Goal: Task Accomplishment & Management: Complete application form

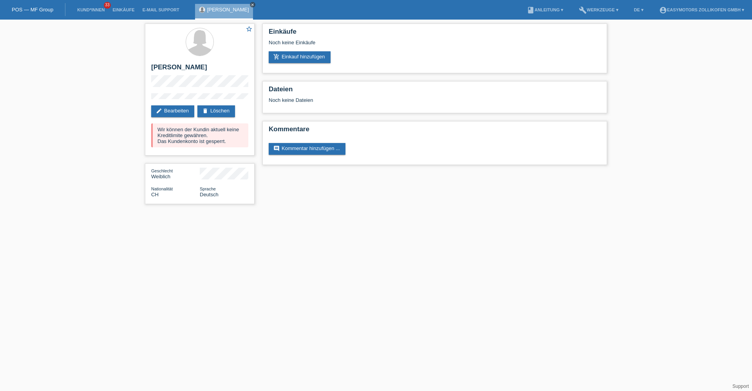
click at [251, 3] on icon "close" at bounding box center [253, 5] width 4 height 4
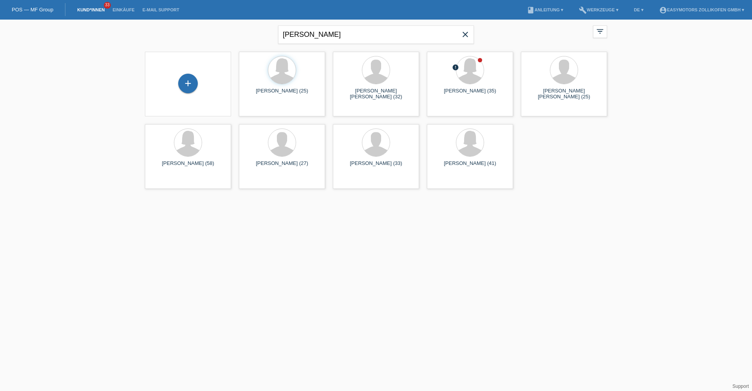
click at [463, 36] on icon "close" at bounding box center [465, 34] width 9 height 9
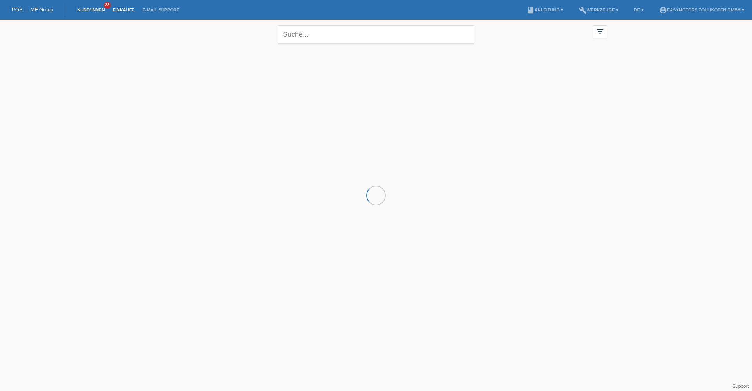
click at [112, 7] on link "Einkäufe" at bounding box center [123, 9] width 30 height 5
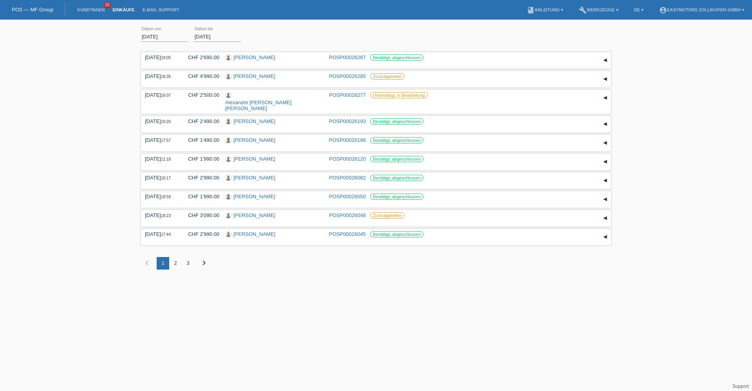
click at [20, 11] on link "POS — MF Group" at bounding box center [33, 10] width 42 height 6
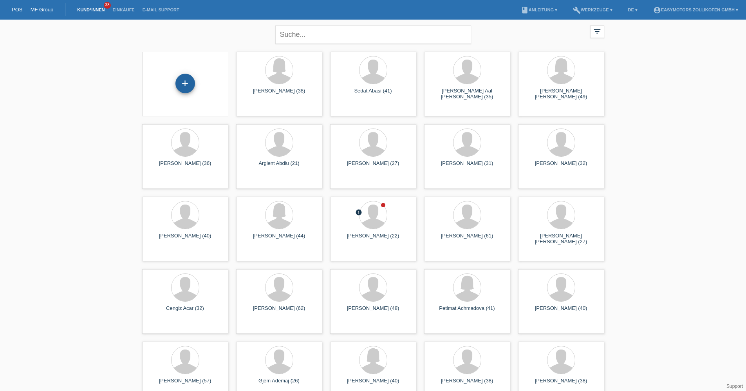
click at [190, 87] on div "+" at bounding box center [185, 84] width 20 height 20
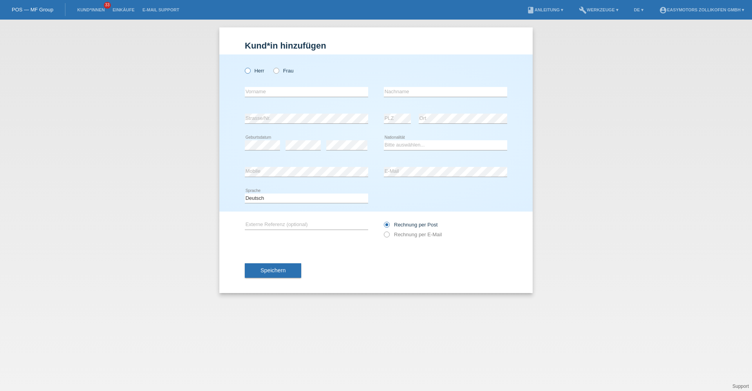
click at [260, 73] on label "Herr" at bounding box center [255, 71] width 20 height 6
click at [250, 73] on input "Herr" at bounding box center [247, 70] width 5 height 5
radio input "true"
click at [260, 95] on input "text" at bounding box center [306, 92] width 123 height 10
click at [338, 91] on input "Micha Pasca" at bounding box center [306, 92] width 123 height 10
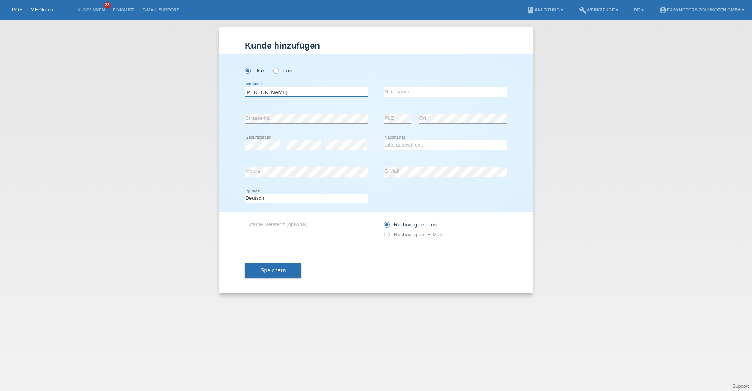
type input "[PERSON_NAME]"
type input "Item"
click at [402, 145] on select "Bitte auswählen... Schweiz Deutschland Liechtenstein Österreich ------------ Af…" at bounding box center [445, 144] width 123 height 9
select select "CH"
click at [384, 140] on select "Bitte auswählen... Schweiz Deutschland Liechtenstein Österreich ------------ Af…" at bounding box center [445, 144] width 123 height 9
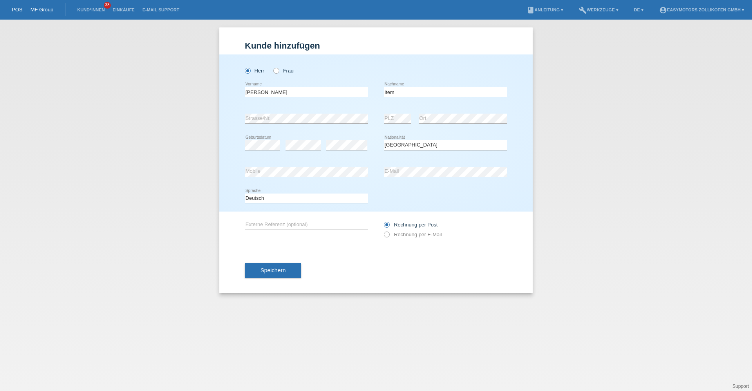
click at [314, 177] on icon at bounding box center [306, 177] width 123 height 0
click at [417, 313] on div "Kund*in hinzufügen Kunde hinzufügen Kundin hinzufügen Herr Frau Micha Pascal er…" at bounding box center [376, 205] width 752 height 371
click at [279, 270] on span "Speichern" at bounding box center [272, 270] width 25 height 6
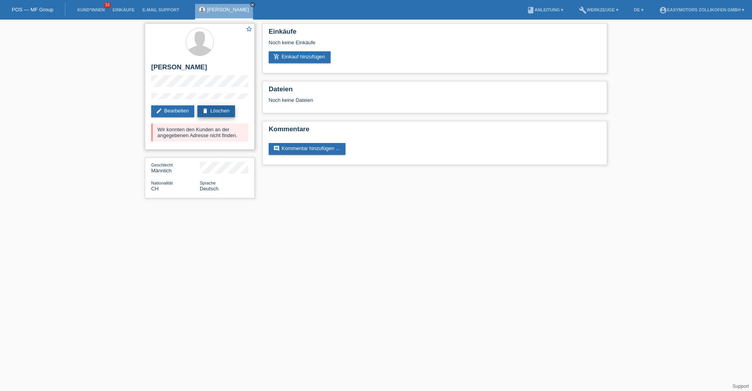
click at [211, 108] on link "delete Löschen" at bounding box center [216, 111] width 38 height 12
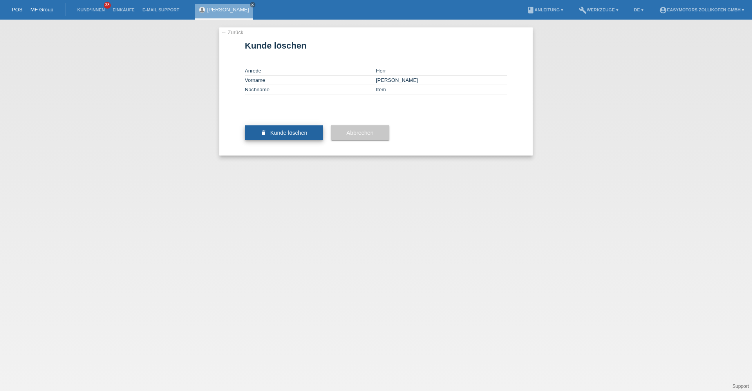
click at [282, 136] on span "Kunde löschen" at bounding box center [288, 133] width 37 height 6
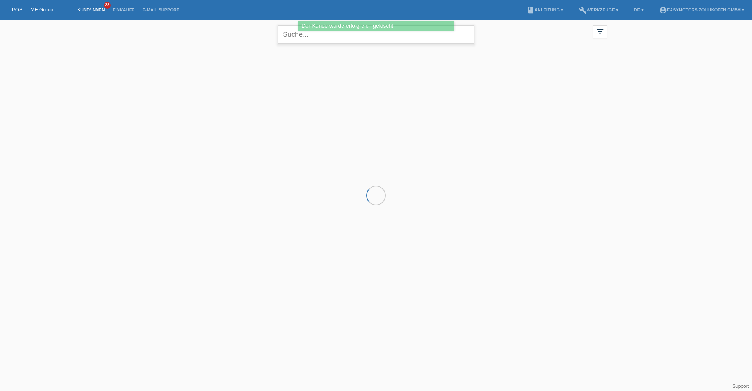
click at [372, 36] on input "text" at bounding box center [376, 34] width 196 height 18
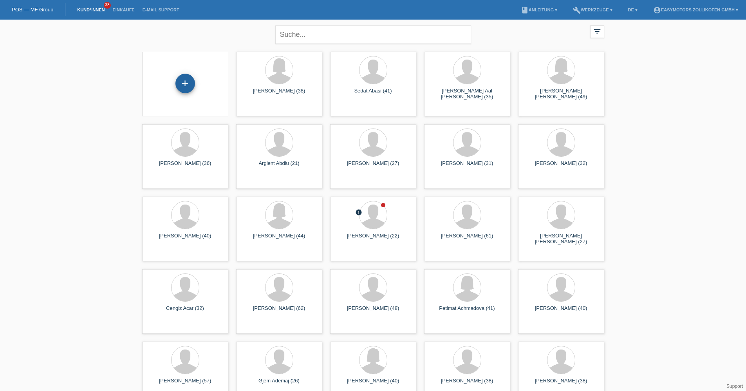
click at [188, 83] on div "+" at bounding box center [185, 84] width 20 height 20
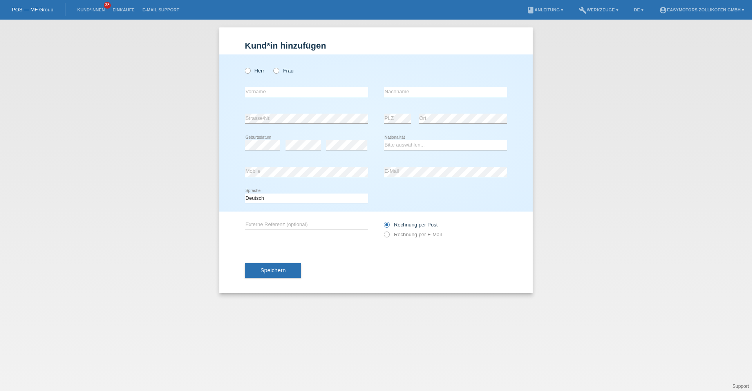
click at [262, 77] on div "Herr Frau" at bounding box center [306, 71] width 123 height 16
click at [262, 73] on label "Herr" at bounding box center [255, 71] width 20 height 6
click at [250, 73] on input "Herr" at bounding box center [247, 70] width 5 height 5
radio input "true"
click at [258, 92] on input "text" at bounding box center [306, 92] width 123 height 10
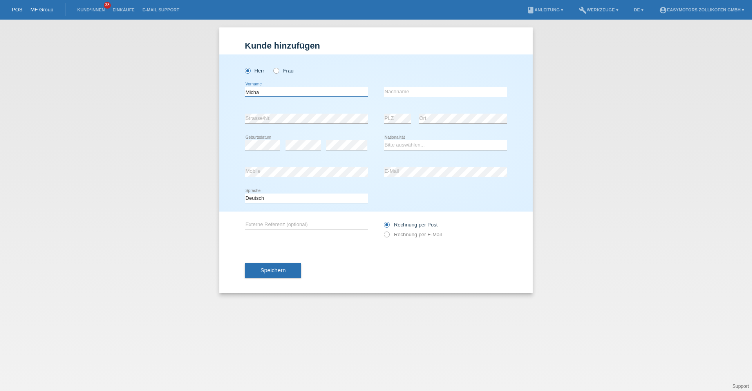
type input "[PERSON_NAME]"
type input "Item"
drag, startPoint x: 398, startPoint y: 143, endPoint x: 398, endPoint y: 150, distance: 7.8
click at [398, 143] on select "Bitte auswählen... Schweiz Deutschland Liechtenstein Österreich ------------ Af…" at bounding box center [445, 144] width 123 height 9
select select "CH"
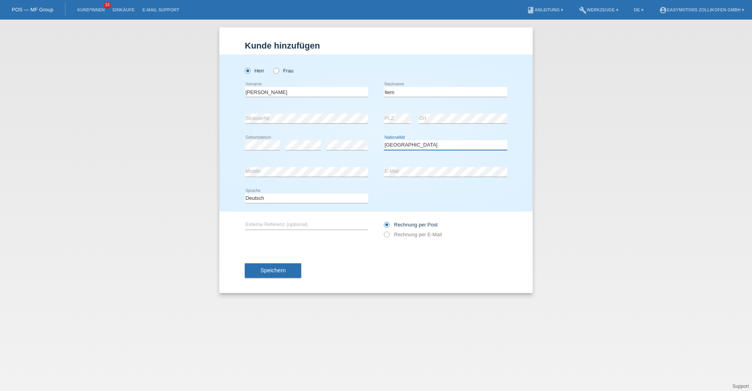
click at [384, 140] on select "Bitte auswählen... Schweiz Deutschland Liechtenstein Österreich ------------ Af…" at bounding box center [445, 144] width 123 height 9
click at [277, 270] on span "Speichern" at bounding box center [272, 270] width 25 height 6
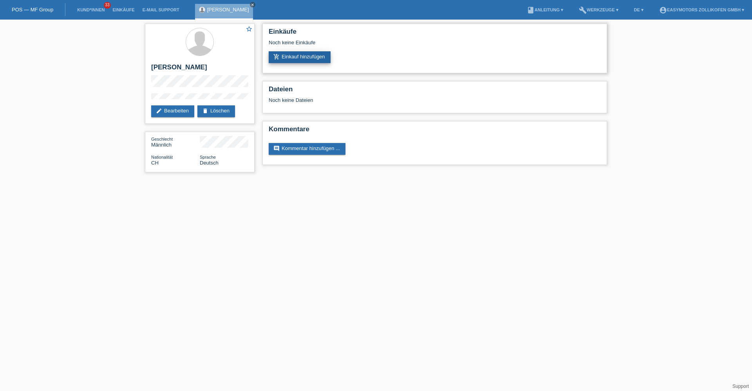
click at [318, 61] on link "add_shopping_cart Einkauf hinzufügen" at bounding box center [300, 57] width 62 height 12
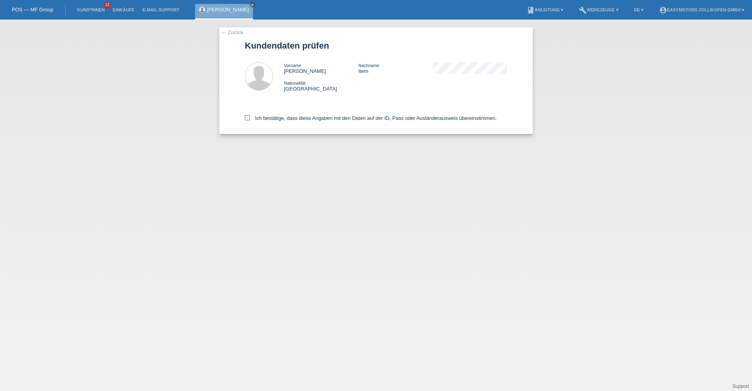
click at [290, 117] on label "Ich bestätige, dass diese Angaben mit den Daten auf der ID, Pass oder Ausländer…" at bounding box center [371, 118] width 252 height 6
click at [250, 117] on input "Ich bestätige, dass diese Angaben mit den Daten auf der ID, Pass oder Ausländer…" at bounding box center [247, 117] width 5 height 5
checkbox input "true"
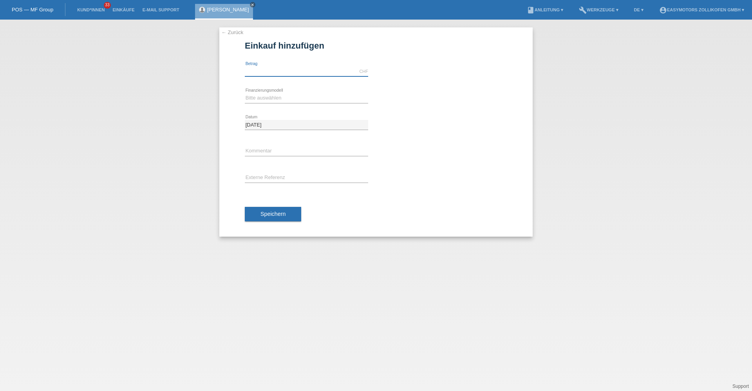
click at [299, 75] on input "text" at bounding box center [306, 72] width 123 height 10
type input "4790.00"
drag, startPoint x: 277, startPoint y: 98, endPoint x: 277, endPoint y: 103, distance: 5.1
click at [277, 98] on select "Bitte auswählen Fixe Raten Kauf auf Rechnung mit Teilzahlungsoption" at bounding box center [306, 97] width 123 height 9
select select "67"
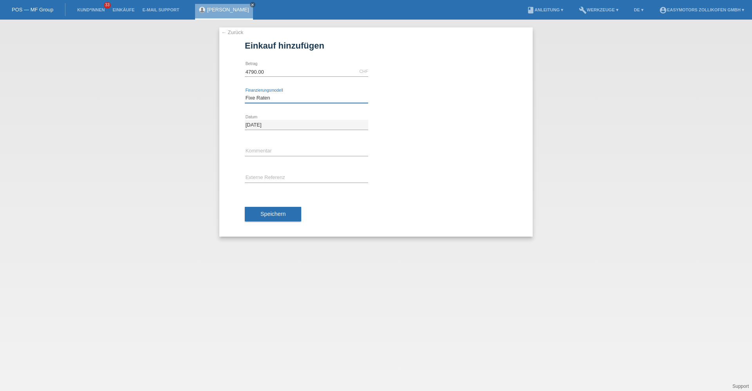
click at [245, 93] on select "Bitte auswählen Fixe Raten Kauf auf Rechnung mit Teilzahlungsoption" at bounding box center [306, 97] width 123 height 9
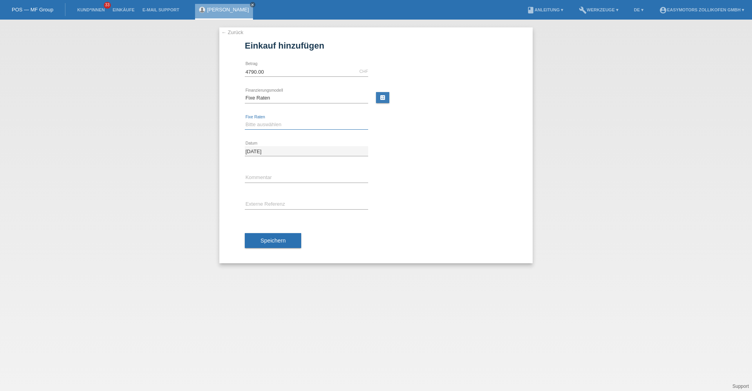
click at [275, 121] on select "Bitte auswählen 12 Raten 24 Raten 36 Raten 48 Raten" at bounding box center [306, 124] width 123 height 9
select select "136"
click at [245, 120] on select "Bitte auswählen 12 Raten 24 Raten 36 Raten 48 Raten" at bounding box center [306, 124] width 123 height 9
click at [265, 240] on span "Speichern" at bounding box center [272, 240] width 25 height 6
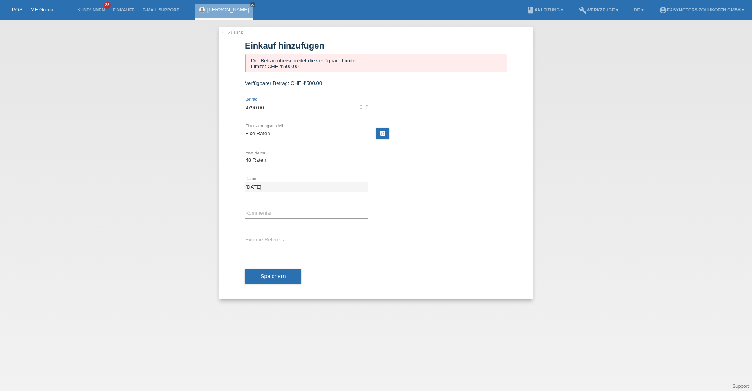
click at [291, 107] on input "4790.00" at bounding box center [306, 107] width 123 height 10
type input "4500.00"
click at [277, 282] on button "Speichern" at bounding box center [273, 276] width 56 height 15
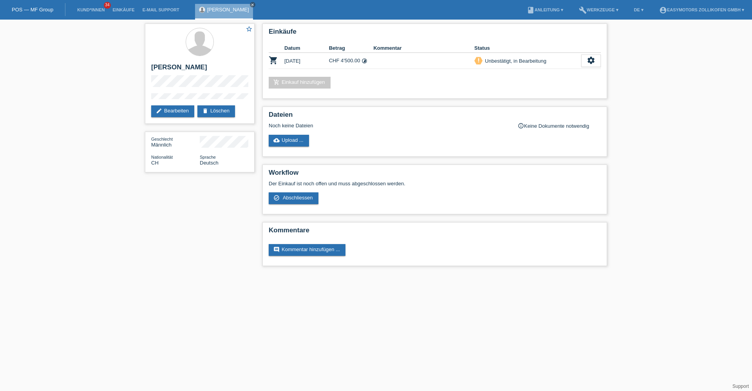
click at [398, 274] on html "POS — MF Group Kund*innen 34 Einkäufe E-Mail Support [PERSON_NAME] close" at bounding box center [376, 137] width 752 height 274
click at [125, 8] on link "Einkäufe" at bounding box center [123, 9] width 30 height 5
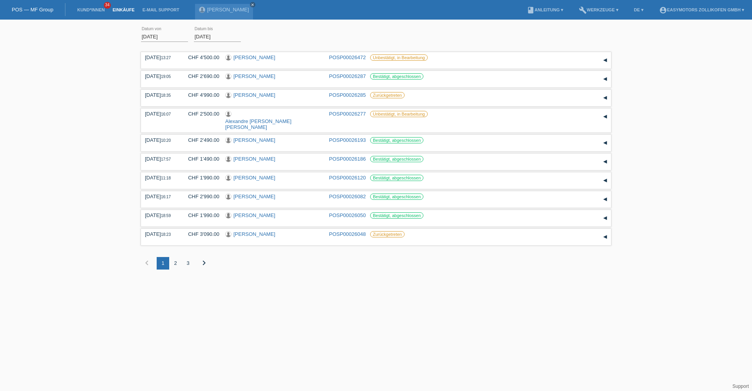
click at [96, 14] on li "Kund*innen 34" at bounding box center [90, 10] width 35 height 20
click at [96, 11] on link "Kund*innen" at bounding box center [90, 9] width 35 height 5
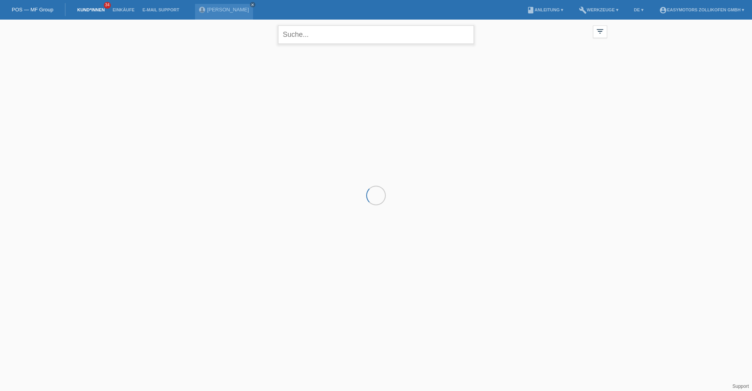
click at [340, 41] on input "text" at bounding box center [376, 34] width 196 height 18
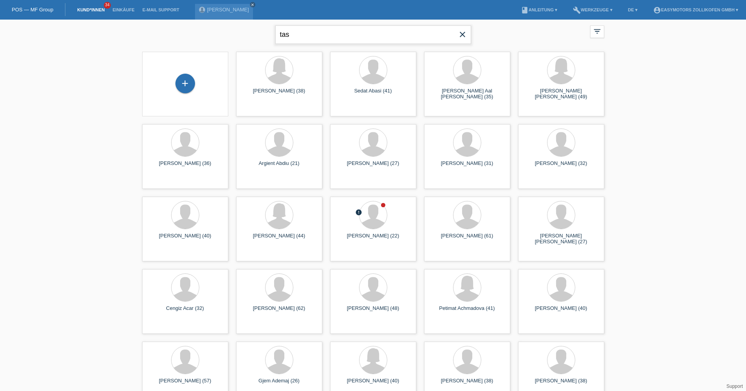
type input "tas"
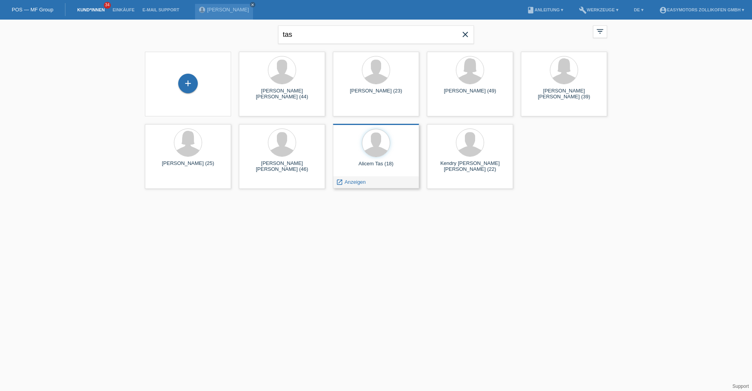
click at [385, 169] on div "Alicem Tas (18)" at bounding box center [376, 167] width 74 height 13
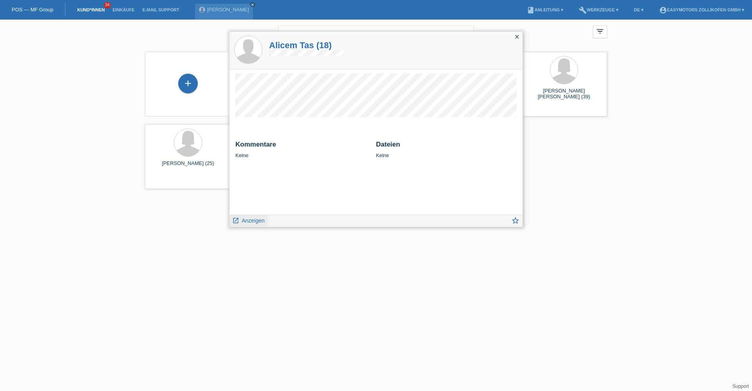
click at [240, 222] on link "launch Anzeigen" at bounding box center [248, 220] width 33 height 10
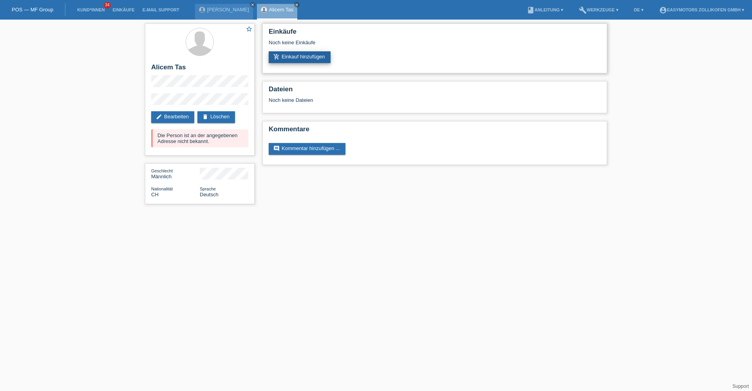
click at [294, 52] on link "add_shopping_cart Einkauf hinzufügen" at bounding box center [300, 57] width 62 height 12
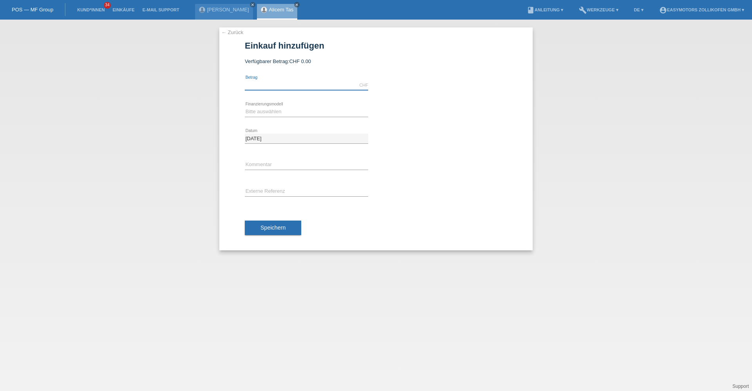
click at [287, 83] on input "text" at bounding box center [306, 85] width 123 height 10
type input "2690.00"
drag, startPoint x: 474, startPoint y: 108, endPoint x: 378, endPoint y: 125, distance: 97.7
click at [467, 109] on div "Bitte auswählen Fixe Raten Kauf auf Rechnung mit Teilzahlungsoption error Finan…" at bounding box center [376, 112] width 262 height 27
click at [286, 107] on div "Bitte auswählen Fixe Raten Kauf auf Rechnung mit Teilzahlungsoption error Finan…" at bounding box center [306, 112] width 123 height 27
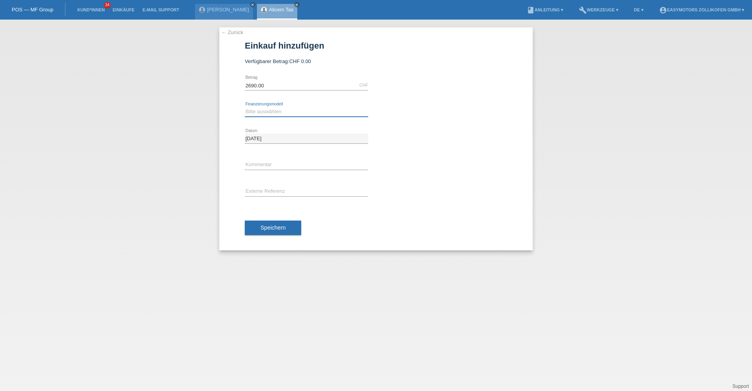
click at [284, 108] on select "Bitte auswählen Fixe Raten Kauf auf Rechnung mit Teilzahlungsoption" at bounding box center [306, 111] width 123 height 9
select select "67"
click at [245, 107] on select "Bitte auswählen Fixe Raten Kauf auf Rechnung mit Teilzahlungsoption" at bounding box center [306, 111] width 123 height 9
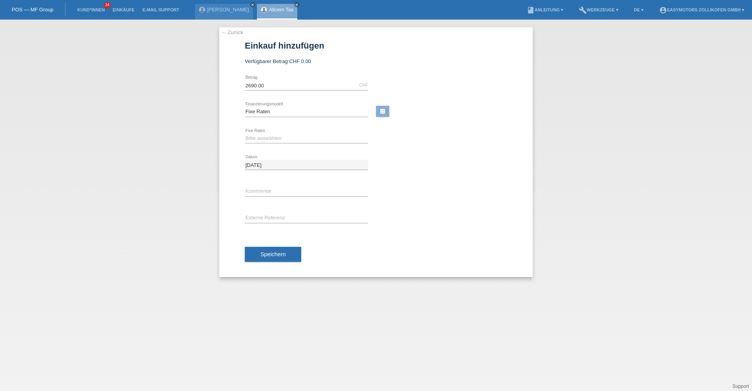
click at [270, 144] on div "Bitte auswählen 12 Raten 24 Raten 36 Raten 48 Raten error Fixe Raten" at bounding box center [306, 138] width 123 height 27
click at [270, 142] on select "Bitte auswählen 12 Raten 24 Raten 36 Raten 48 Raten" at bounding box center [306, 138] width 123 height 9
select select "136"
click at [245, 134] on select "Bitte auswählen 12 Raten 24 Raten 36 Raten 48 Raten" at bounding box center [306, 138] width 123 height 9
click at [279, 249] on button "Speichern" at bounding box center [273, 254] width 56 height 15
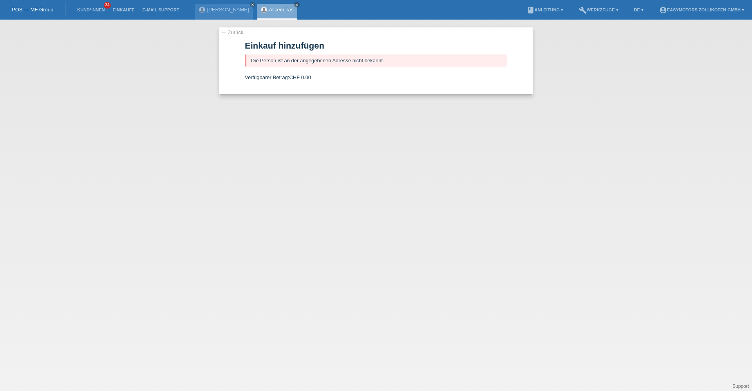
click at [283, 10] on link "Alicem Tas" at bounding box center [281, 10] width 25 height 6
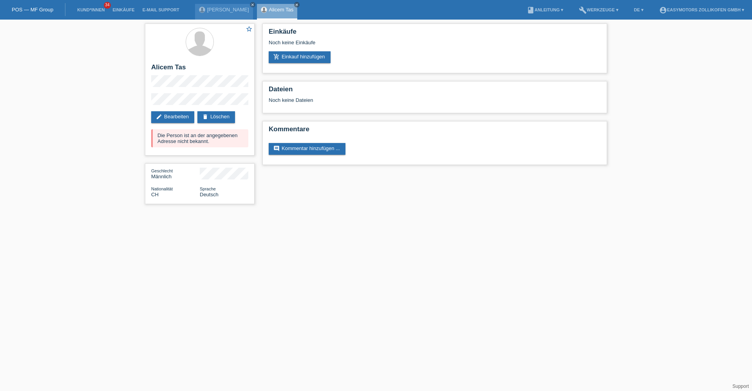
click at [279, 12] on link "Alicem Tas" at bounding box center [281, 10] width 25 height 6
click at [224, 102] on div "star_border Alicem Tas edit Bearbeiten delete Löschen Die Person ist an der ang…" at bounding box center [200, 89] width 110 height 132
click at [309, 60] on link "add_shopping_cart Einkauf hinzufügen" at bounding box center [300, 57] width 62 height 12
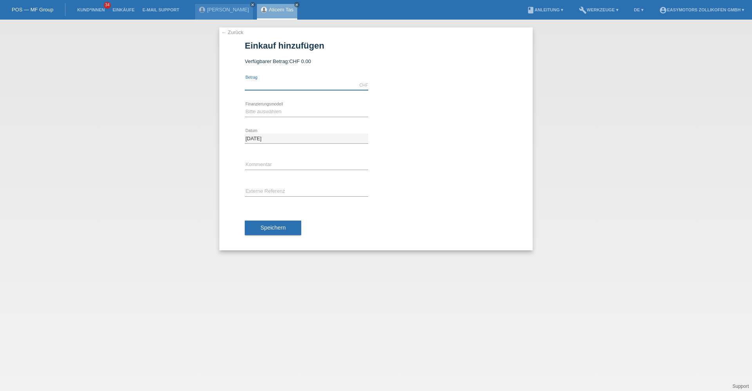
drag, startPoint x: 263, startPoint y: 82, endPoint x: 261, endPoint y: 78, distance: 4.4
click at [263, 82] on input "text" at bounding box center [306, 85] width 123 height 10
click at [282, 8] on link "Alicem Tas" at bounding box center [281, 10] width 25 height 6
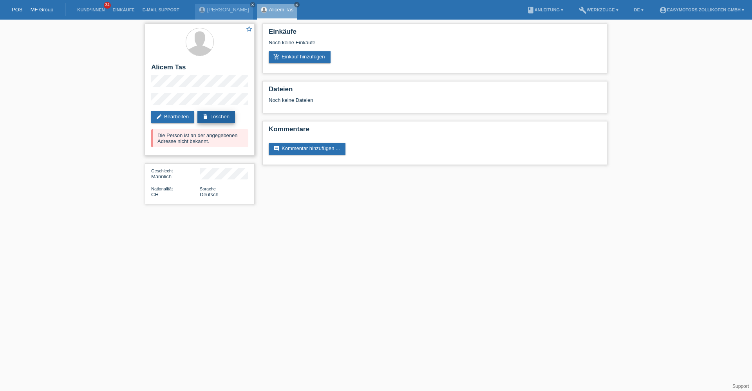
click at [225, 114] on link "delete Löschen" at bounding box center [216, 117] width 38 height 12
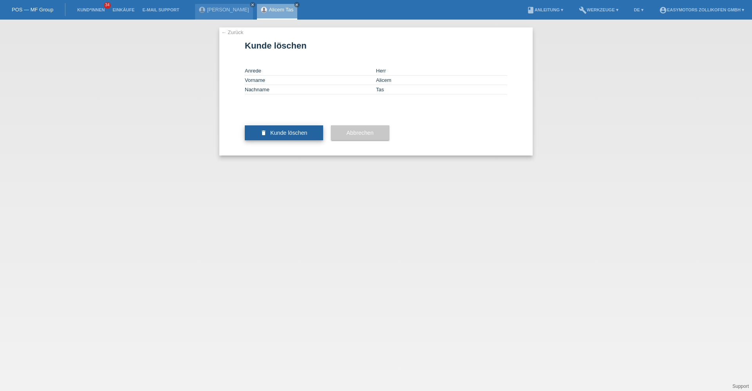
click at [279, 140] on button "delete Kunde löschen" at bounding box center [284, 132] width 78 height 15
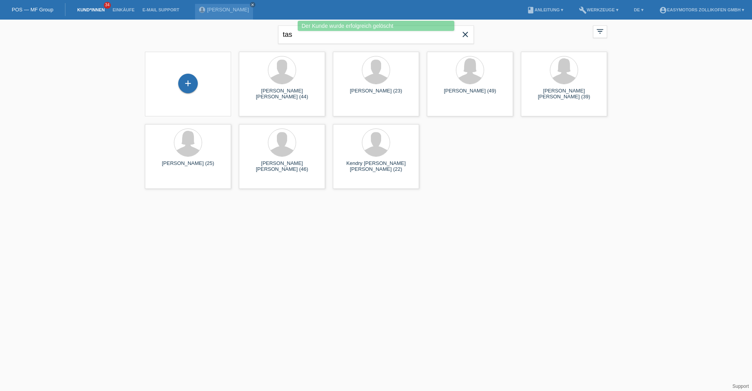
click at [468, 32] on div "Der Kunde wurde erfolgreich gelöscht" at bounding box center [375, 27] width 451 height 12
click at [464, 34] on icon "close" at bounding box center [465, 34] width 9 height 9
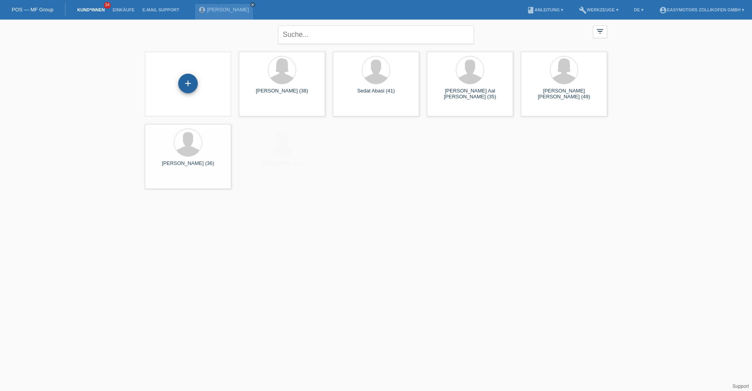
click at [195, 85] on div "+" at bounding box center [188, 83] width 19 height 13
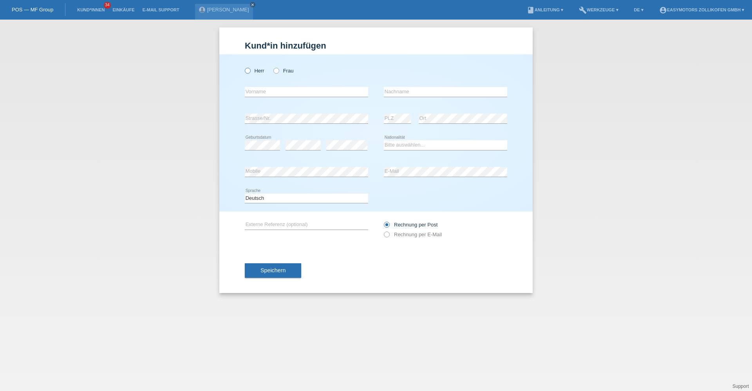
click at [257, 72] on label "Herr" at bounding box center [255, 71] width 20 height 6
click at [250, 72] on input "Herr" at bounding box center [247, 70] width 5 height 5
radio input "true"
click at [255, 88] on input "text" at bounding box center [306, 92] width 123 height 10
type input "Alicem"
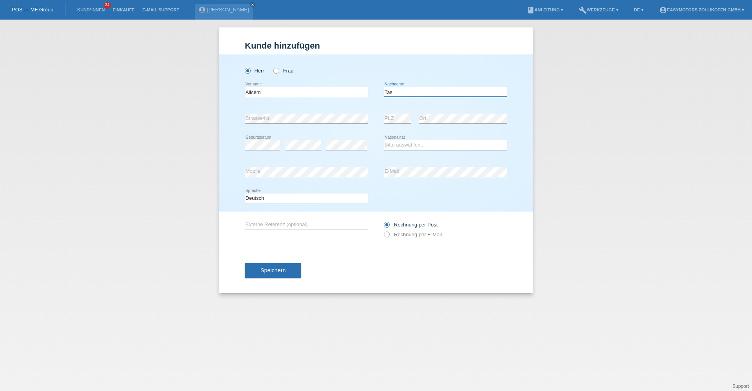
type input "Tas"
click at [262, 140] on div "error Geburtsdatum" at bounding box center [262, 145] width 35 height 27
click at [409, 147] on select "Bitte auswählen... Schweiz Deutschland Liechtenstein Österreich ------------ Af…" at bounding box center [445, 144] width 123 height 9
select select "CH"
click at [384, 140] on select "Bitte auswählen... Schweiz Deutschland Liechtenstein Österreich ------------ Af…" at bounding box center [445, 144] width 123 height 9
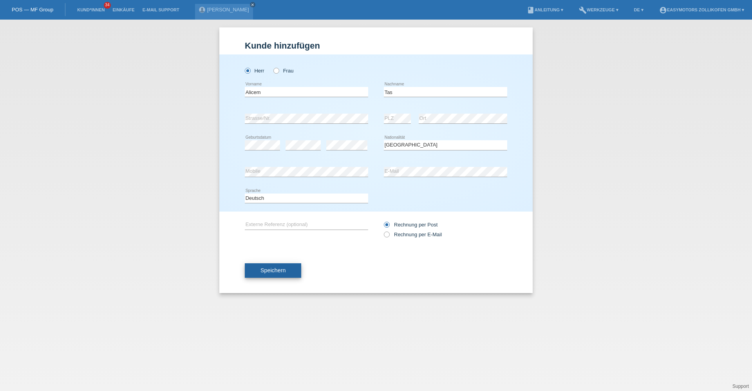
click at [277, 273] on span "Speichern" at bounding box center [272, 270] width 25 height 6
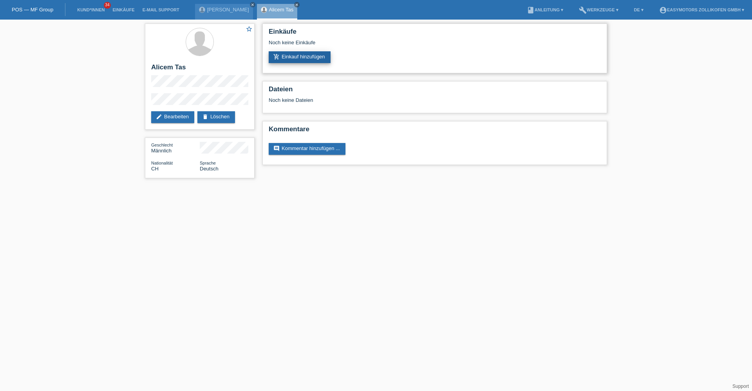
click at [291, 60] on link "add_shopping_cart Einkauf hinzufügen" at bounding box center [300, 57] width 62 height 12
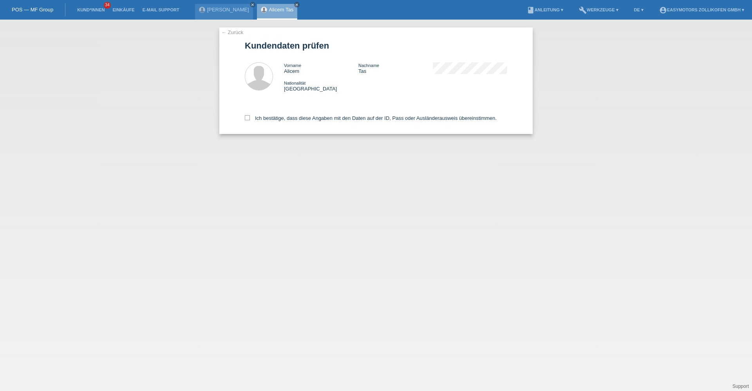
click at [243, 119] on div "← Zurück Kundendaten prüfen Vorname Alicem Nachname Tas Nationalität [GEOGRAPHI…" at bounding box center [375, 80] width 313 height 107
click at [248, 119] on icon at bounding box center [247, 117] width 5 height 5
click at [248, 119] on input "Ich bestätige, dass diese Angaben mit den Daten auf der ID, Pass oder Ausländer…" at bounding box center [247, 117] width 5 height 5
checkbox input "true"
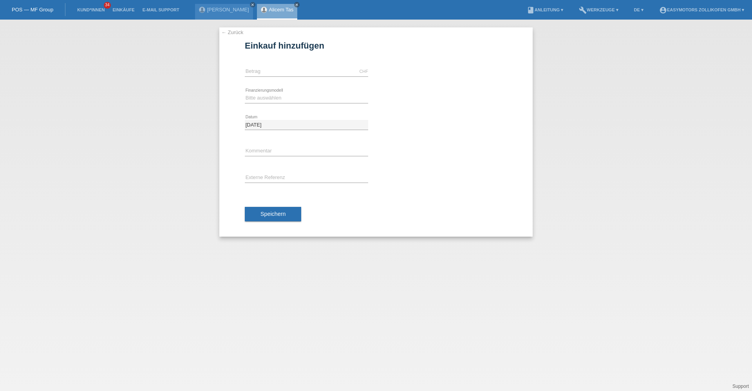
click at [259, 81] on div "CHF error [GEOGRAPHIC_DATA]" at bounding box center [306, 71] width 123 height 27
click at [259, 76] on icon at bounding box center [306, 76] width 123 height 0
click at [258, 74] on input "text" at bounding box center [306, 72] width 123 height 10
type input "2690.00"
click at [258, 95] on select "Bitte auswählen Fixe Raten Kauf auf Rechnung mit Teilzahlungsoption" at bounding box center [306, 97] width 123 height 9
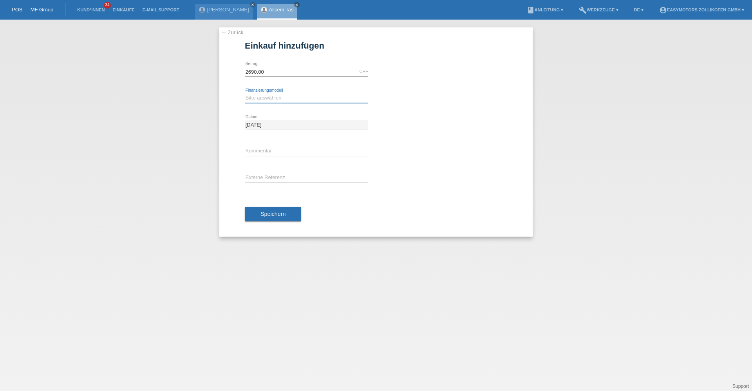
select select "67"
click at [245, 93] on select "Bitte auswählen Fixe Raten Kauf auf Rechnung mit Teilzahlungsoption" at bounding box center [306, 97] width 123 height 9
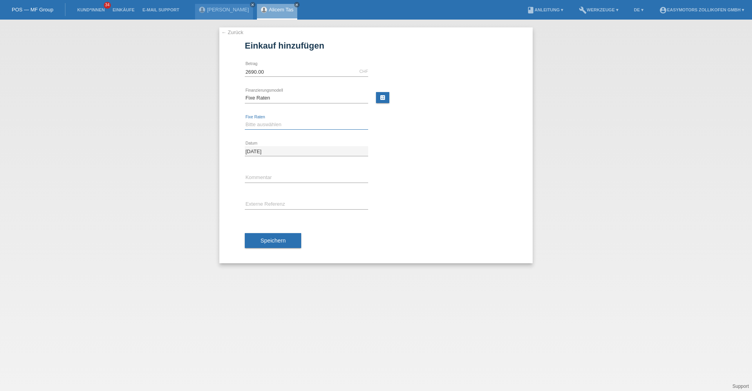
click at [260, 125] on select "Bitte auswählen 12 Raten 24 Raten 36 Raten 48 Raten" at bounding box center [306, 124] width 123 height 9
click at [262, 179] on input "text" at bounding box center [306, 178] width 123 height 10
click at [277, 127] on select "Bitte auswählen 12 Raten 24 Raten 36 Raten 48 Raten" at bounding box center [306, 124] width 123 height 9
select select "136"
click at [245, 120] on select "Bitte auswählen 12 Raten 24 Raten 36 Raten 48 Raten" at bounding box center [306, 124] width 123 height 9
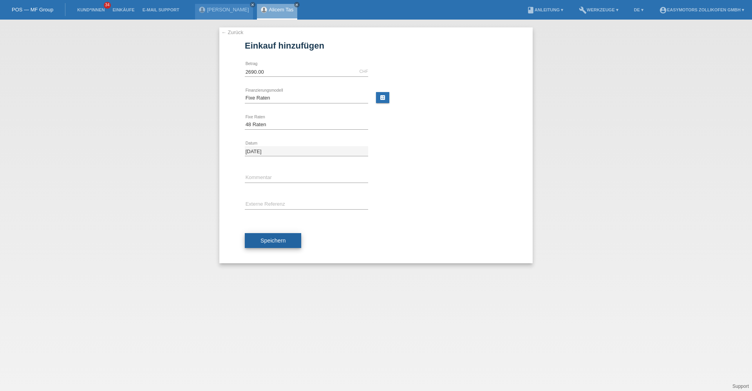
click at [260, 240] on button "Speichern" at bounding box center [273, 240] width 56 height 15
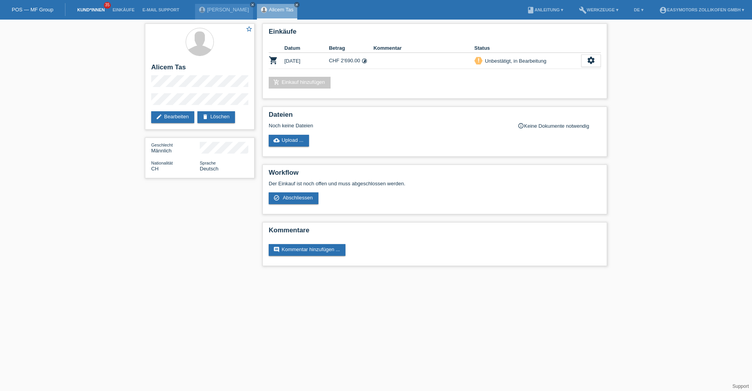
click at [101, 10] on link "Kund*innen" at bounding box center [90, 9] width 35 height 5
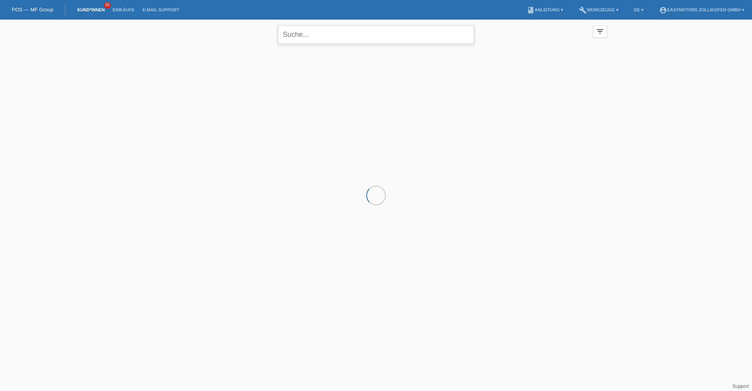
click at [353, 39] on input "text" at bounding box center [376, 34] width 196 height 18
type input "müller"
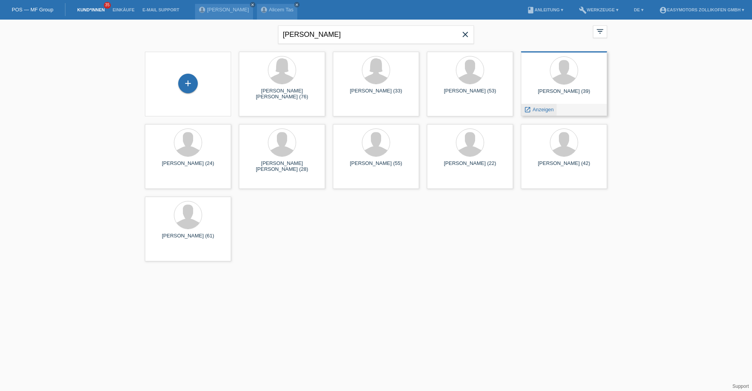
click at [538, 107] on span "Anzeigen" at bounding box center [543, 110] width 21 height 6
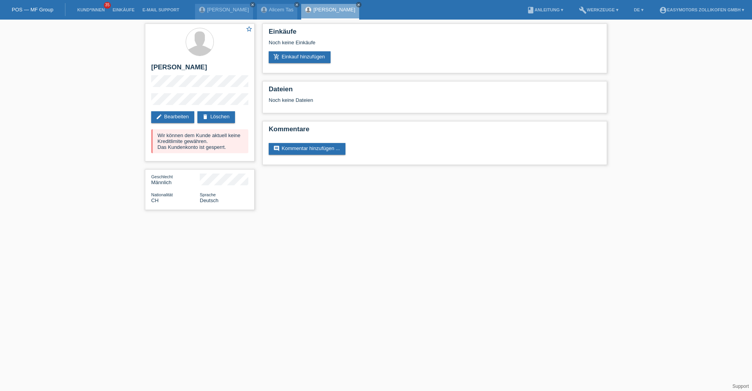
drag, startPoint x: 232, startPoint y: 143, endPoint x: 132, endPoint y: 132, distance: 101.3
click at [132, 132] on div "star_border [PERSON_NAME] edit Bearbeiten delete Löschen Wir können dem Kunde a…" at bounding box center [376, 119] width 752 height 198
click at [238, 88] on div "star_border Daniel Müller edit Bearbeiten delete Löschen Wir können dem Kunde a…" at bounding box center [200, 92] width 110 height 138
click at [288, 60] on link "add_shopping_cart Einkauf hinzufügen" at bounding box center [300, 57] width 62 height 12
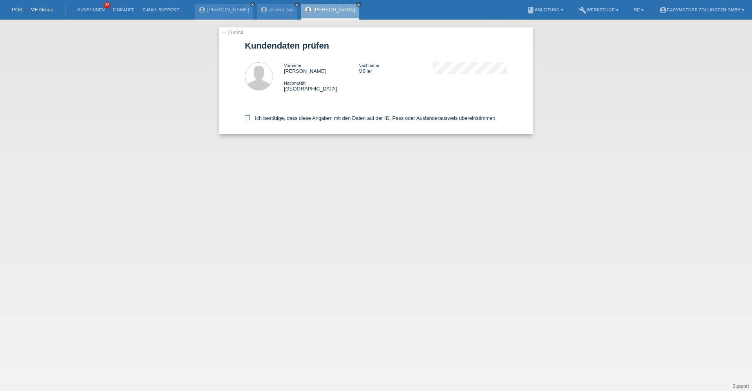
click at [255, 116] on label "Ich bestätige, dass diese Angaben mit den Daten auf der ID, Pass oder Ausländer…" at bounding box center [371, 118] width 252 height 6
click at [250, 116] on input "Ich bestätige, dass diese Angaben mit den Daten auf der ID, Pass oder Ausländer…" at bounding box center [247, 117] width 5 height 5
checkbox input "true"
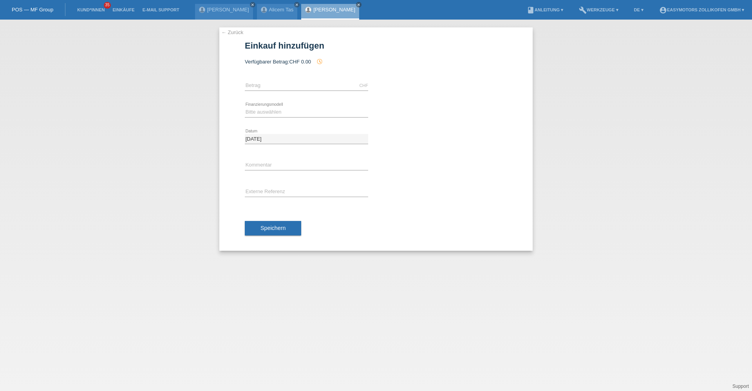
click at [278, 76] on div "CHF error [GEOGRAPHIC_DATA]" at bounding box center [306, 85] width 123 height 27
click at [274, 80] on div "CHF error [GEOGRAPHIC_DATA]" at bounding box center [306, 85] width 123 height 27
click at [266, 87] on input "text" at bounding box center [306, 86] width 123 height 10
type input "8490.00"
click at [263, 109] on select "Bitte auswählen Fixe Raten Kauf auf Rechnung mit Teilzahlungsoption" at bounding box center [306, 111] width 123 height 9
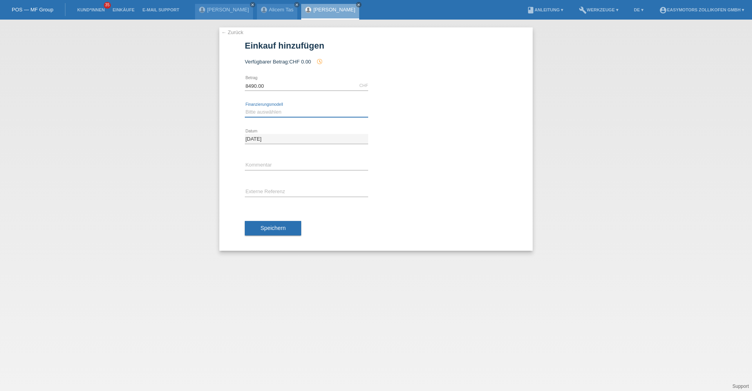
select select "68"
click at [245, 107] on select "Bitte auswählen Fixe Raten Kauf auf Rechnung mit Teilzahlungsoption" at bounding box center [306, 111] width 123 height 9
click at [268, 225] on span "Speichern" at bounding box center [272, 228] width 25 height 6
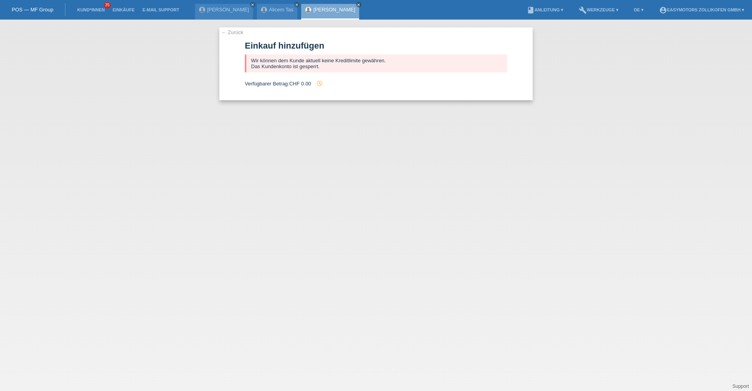
click at [314, 9] on link "[PERSON_NAME]" at bounding box center [334, 10] width 42 height 6
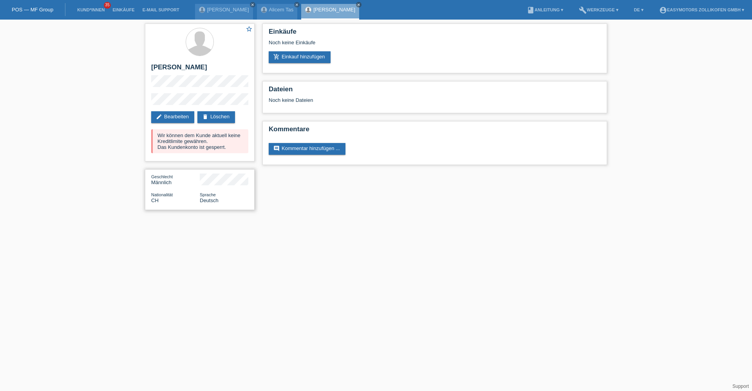
click at [192, 183] on div "Geschlecht Männlich" at bounding box center [199, 180] width 97 height 12
drag, startPoint x: 192, startPoint y: 183, endPoint x: 186, endPoint y: 186, distance: 6.7
click at [186, 186] on div "Geschlecht Männlich Nationalität CH Sprache Deutsch" at bounding box center [200, 189] width 110 height 41
click at [36, 7] on link "POS — MF Group" at bounding box center [33, 10] width 42 height 6
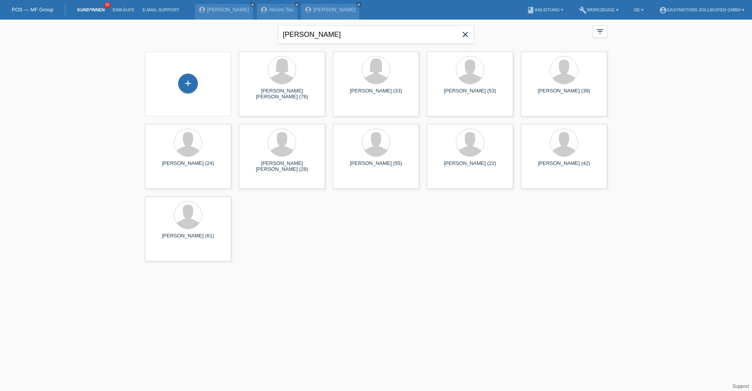
click at [462, 35] on icon "close" at bounding box center [465, 34] width 9 height 9
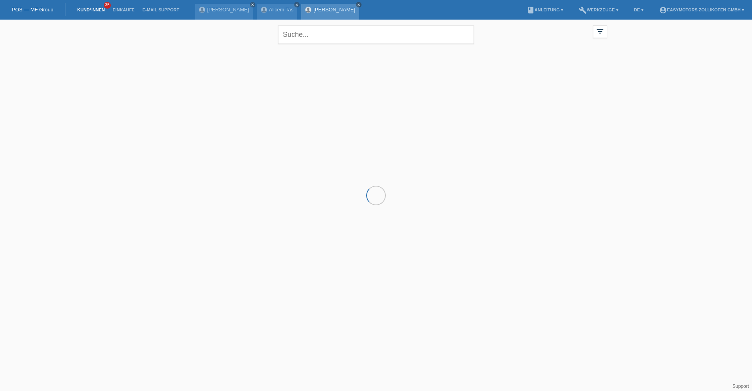
click at [357, 5] on icon "close" at bounding box center [359, 5] width 4 height 4
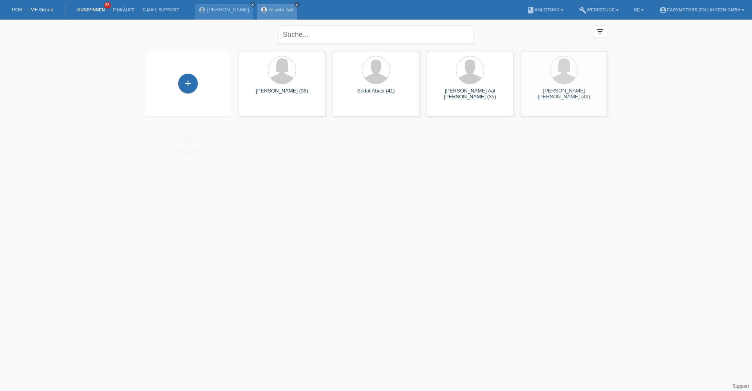
click at [297, 5] on icon "close" at bounding box center [297, 5] width 4 height 4
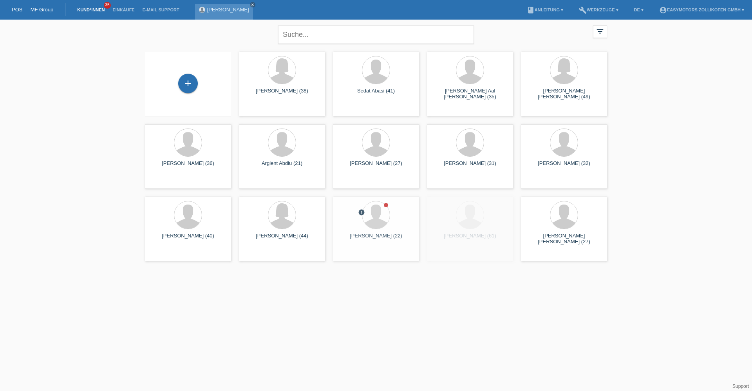
click at [249, 5] on div "Micha Pascal Item close" at bounding box center [224, 12] width 58 height 16
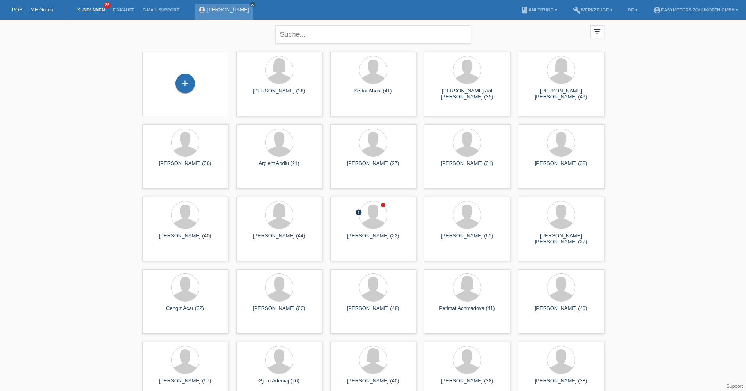
click at [253, 5] on icon "close" at bounding box center [253, 5] width 4 height 4
click at [190, 83] on div "+" at bounding box center [185, 83] width 19 height 13
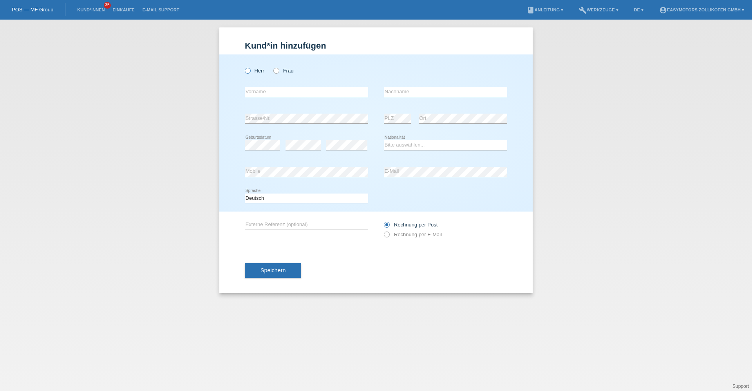
click at [262, 72] on label "Herr" at bounding box center [255, 71] width 20 height 6
click at [250, 72] on input "Herr" at bounding box center [247, 70] width 5 height 5
radio input "true"
click at [270, 89] on input "text" at bounding box center [306, 92] width 123 height 10
type input "Patrick Alejandro"
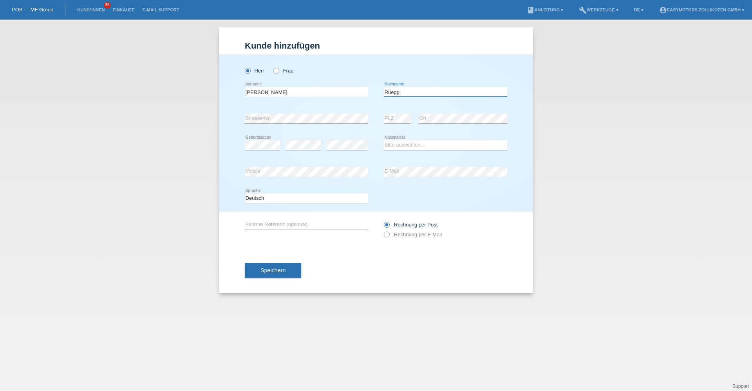
type input "Rüegg"
click at [430, 145] on select "Bitte auswählen... Schweiz Deutschland Liechtenstein Österreich ------------ Af…" at bounding box center [445, 144] width 123 height 9
select select "CH"
click at [384, 140] on select "Bitte auswählen... Schweiz Deutschland Liechtenstein Österreich ------------ Af…" at bounding box center [445, 144] width 123 height 9
click at [342, 150] on icon at bounding box center [346, 150] width 41 height 0
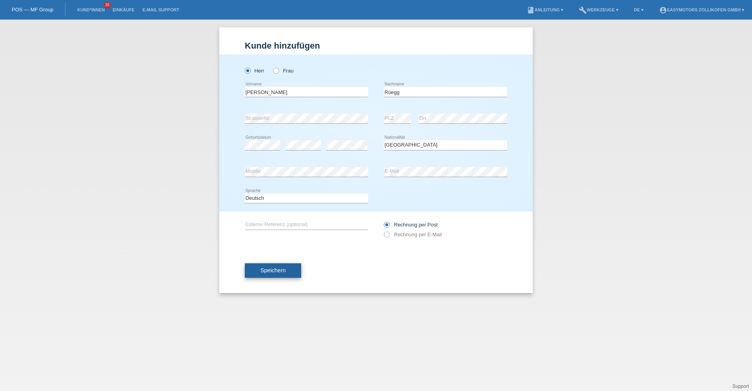
click at [275, 269] on span "Speichern" at bounding box center [272, 270] width 25 height 6
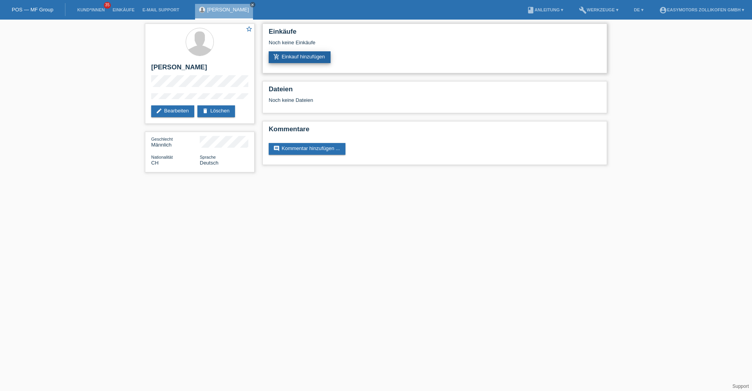
click at [286, 58] on link "add_shopping_cart Einkauf hinzufügen" at bounding box center [300, 57] width 62 height 12
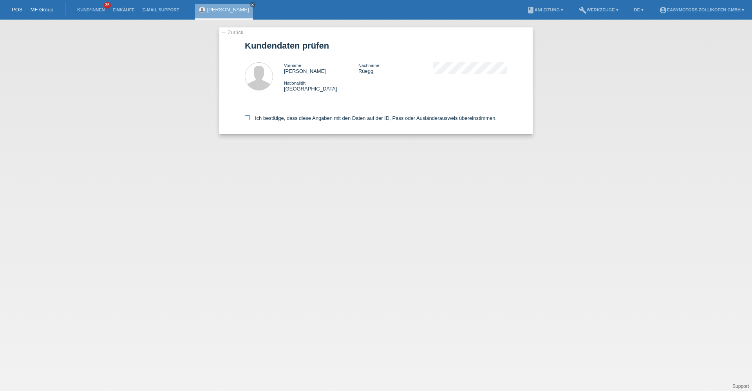
click at [269, 119] on label "Ich bestätige, dass diese Angaben mit den Daten auf der ID, Pass oder Ausländer…" at bounding box center [371, 118] width 252 height 6
click at [250, 119] on input "Ich bestätige, dass diese Angaben mit den Daten auf der ID, Pass oder Ausländer…" at bounding box center [247, 117] width 5 height 5
checkbox input "true"
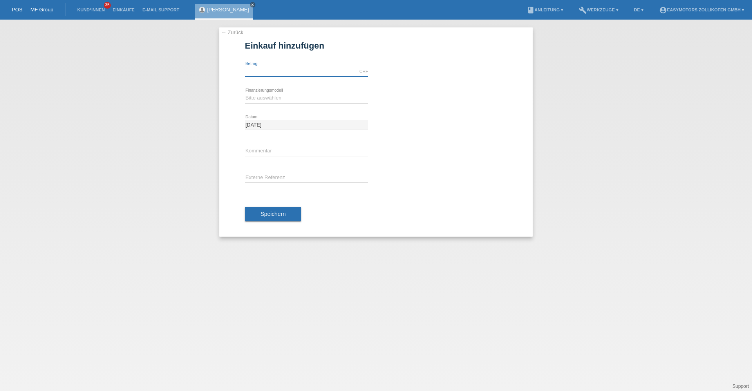
click at [279, 70] on input "text" at bounding box center [306, 72] width 123 height 10
type input "3090.00"
click at [280, 99] on select "Bitte auswählen Fixe Raten Kauf auf Rechnung mit Teilzahlungsoption" at bounding box center [306, 97] width 123 height 9
select select "67"
click at [245, 93] on select "Bitte auswählen Fixe Raten Kauf auf Rechnung mit Teilzahlungsoption" at bounding box center [306, 97] width 123 height 9
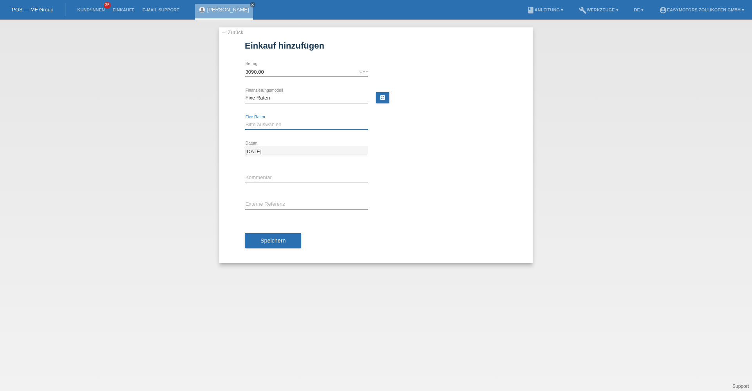
click at [269, 124] on select "Bitte auswählen 12 Raten 24 Raten 36 Raten 48 Raten" at bounding box center [306, 124] width 123 height 9
select select "135"
click at [245, 120] on select "Bitte auswählen 12 Raten 24 Raten 36 Raten 48 Raten" at bounding box center [306, 124] width 123 height 9
click at [276, 237] on button "Speichern" at bounding box center [273, 240] width 56 height 15
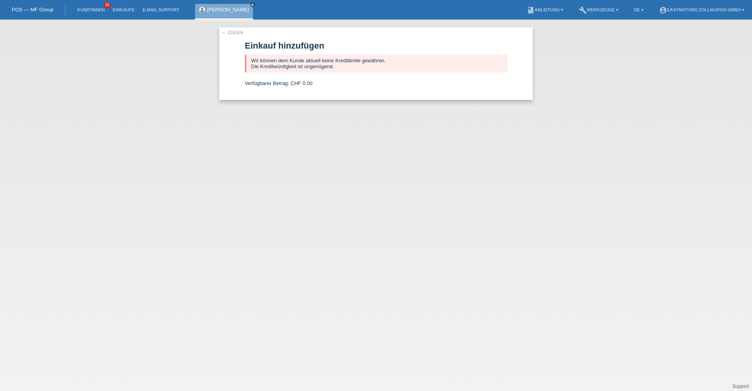
click at [238, 33] on link "← Zurück" at bounding box center [232, 32] width 22 height 6
